Goal: Transaction & Acquisition: Purchase product/service

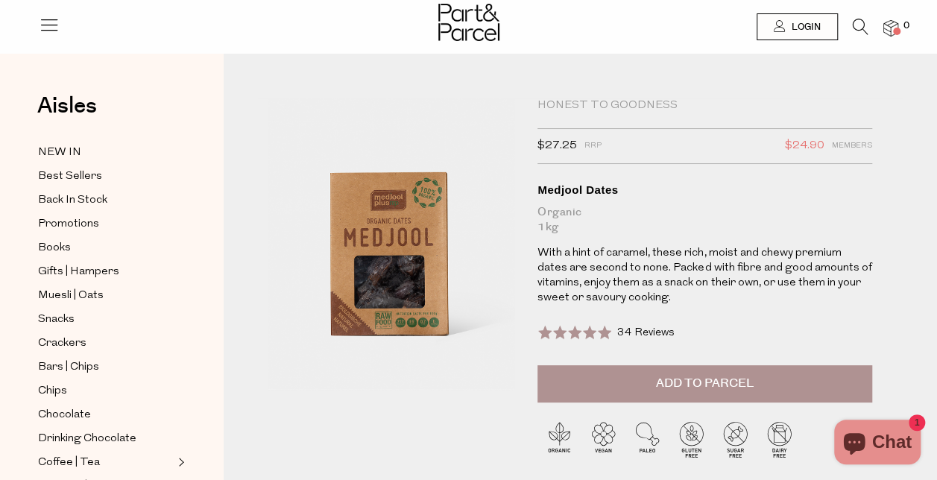
click at [679, 381] on span "Add to Parcel" at bounding box center [705, 383] width 98 height 17
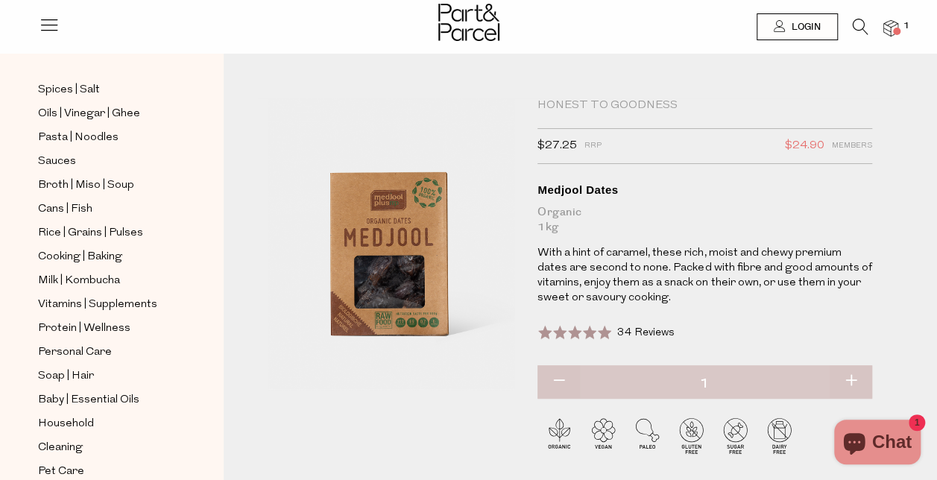
scroll to position [280, 0]
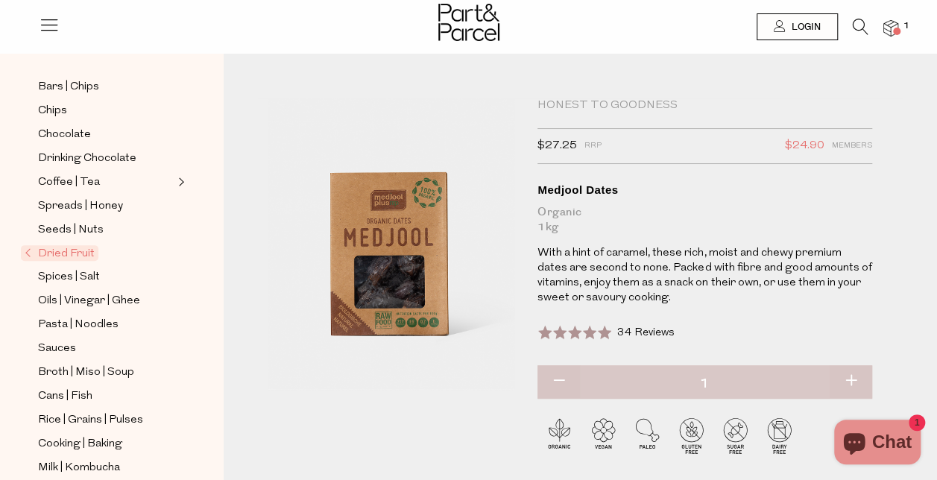
click at [75, 245] on span "Dried Fruit" at bounding box center [59, 253] width 77 height 16
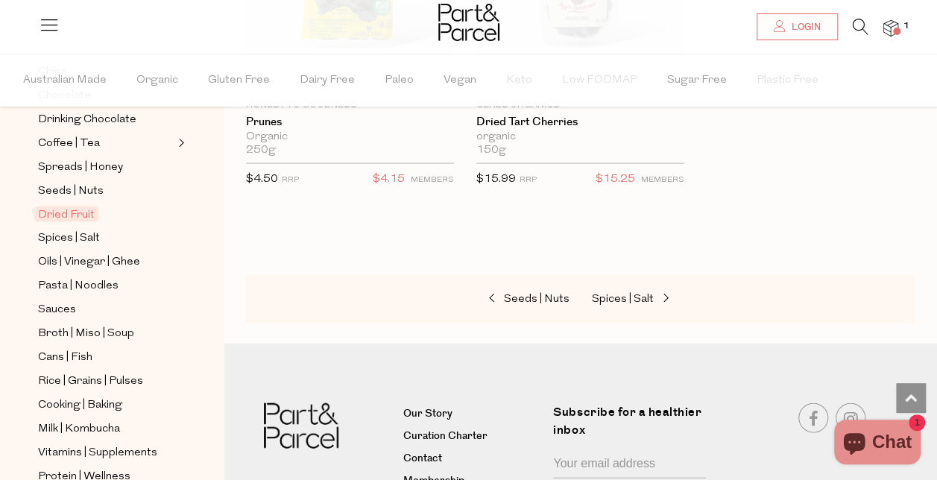
scroll to position [557, 0]
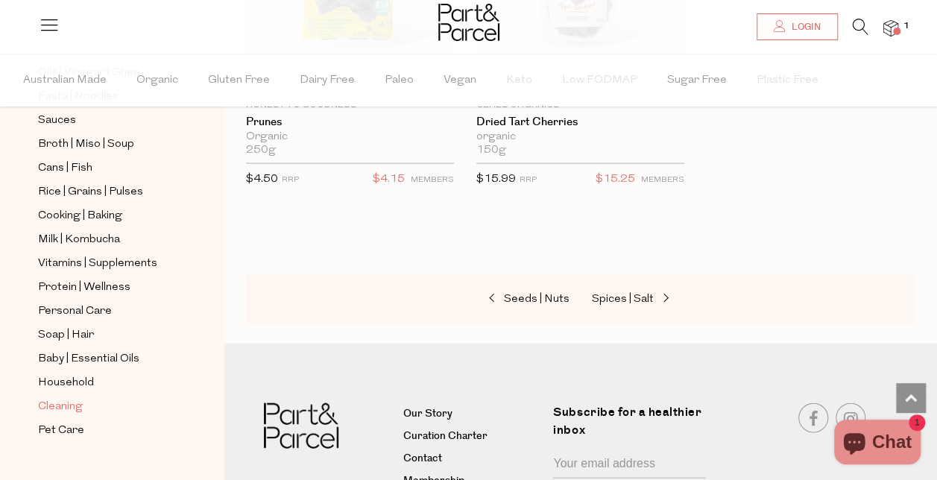
click at [66, 398] on span "Cleaning" at bounding box center [60, 407] width 45 height 18
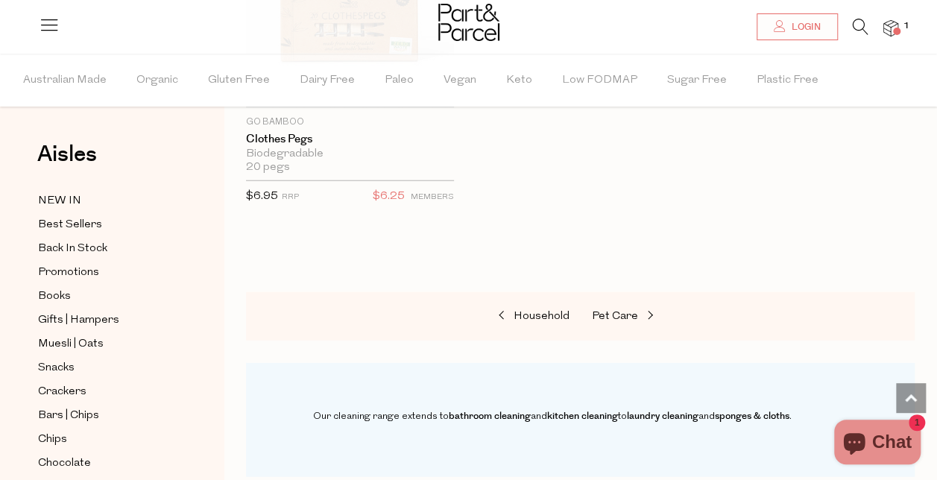
scroll to position [557, 0]
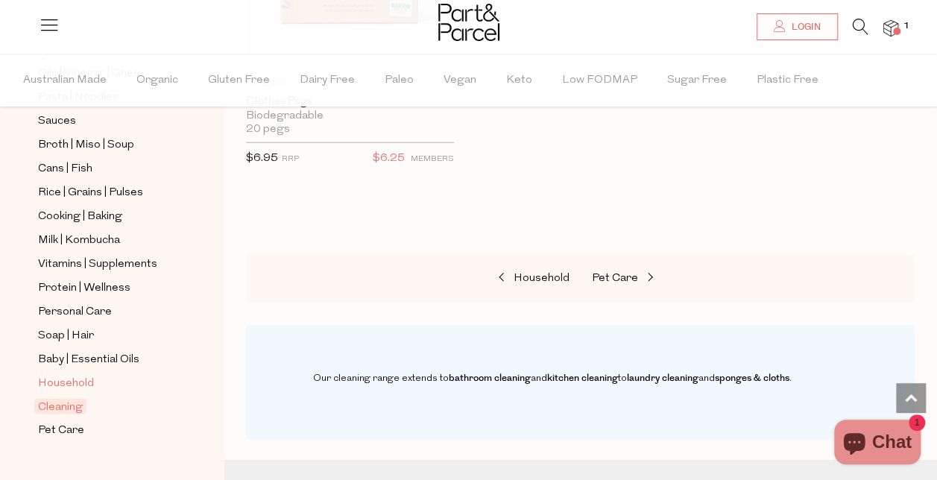
click at [77, 375] on span "Household" at bounding box center [66, 384] width 56 height 18
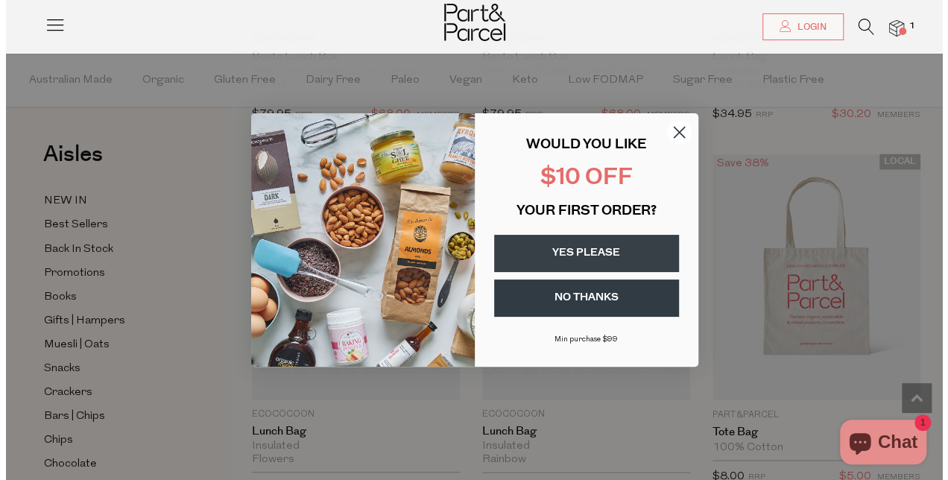
scroll to position [1170, 0]
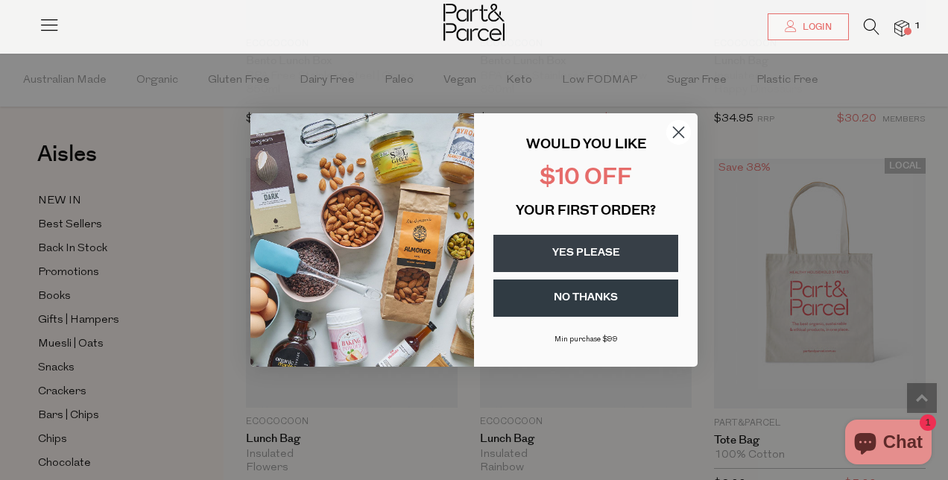
click at [614, 242] on button "YES PLEASE" at bounding box center [585, 253] width 185 height 37
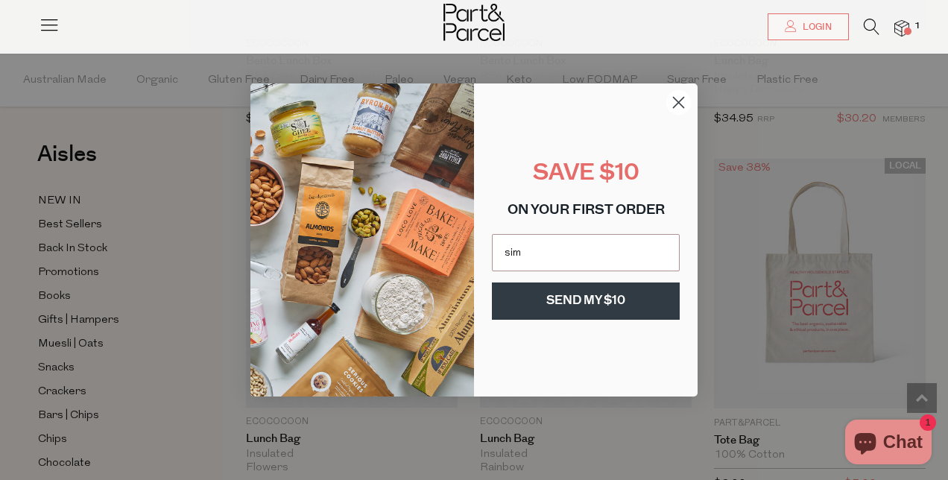
type input "simmonsellamaree@gmail.com"
click at [574, 300] on button "SEND MY $10" at bounding box center [586, 300] width 188 height 37
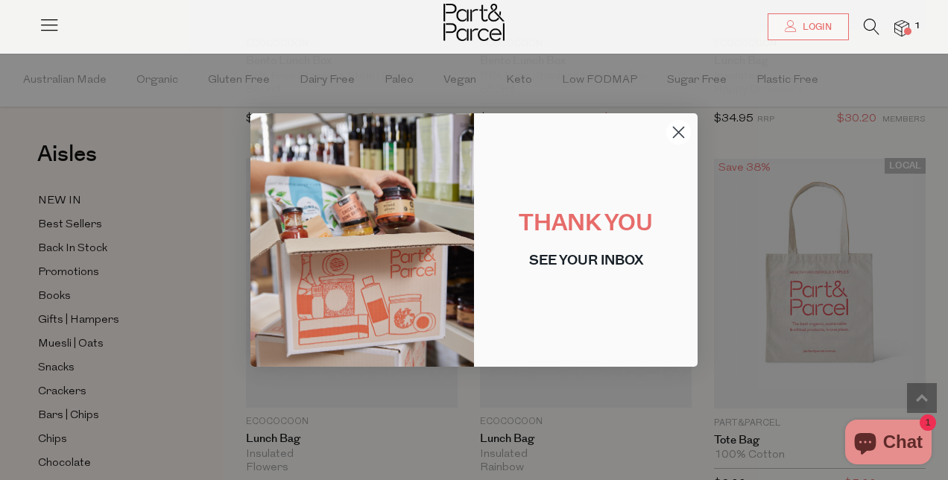
click at [684, 128] on circle "Close dialog" at bounding box center [678, 132] width 25 height 25
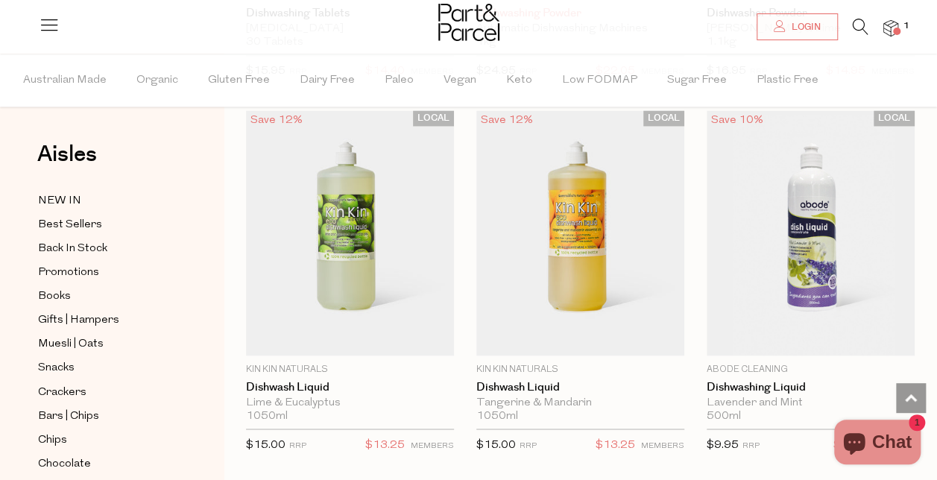
scroll to position [3833, 0]
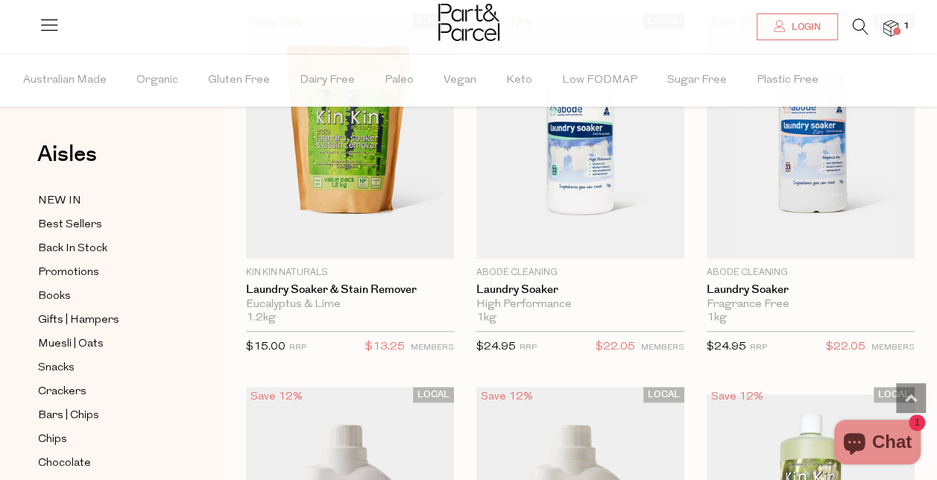
scroll to position [6184, 0]
